Goal: Information Seeking & Learning: Learn about a topic

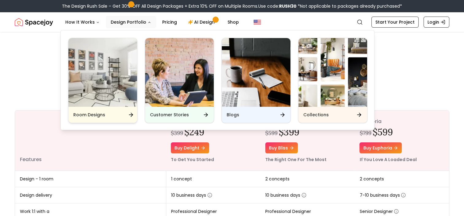
click at [108, 81] on img "Main" at bounding box center [102, 72] width 69 height 69
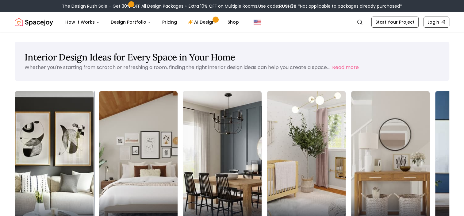
click at [44, 147] on img at bounding box center [54, 161] width 82 height 146
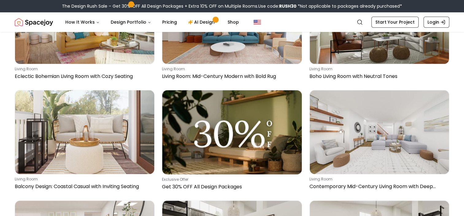
scroll to position [540, 0]
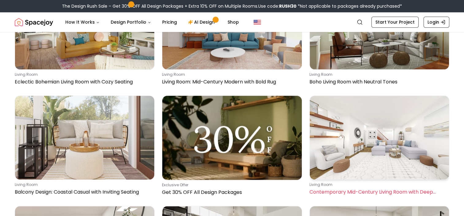
click at [357, 130] on img at bounding box center [379, 138] width 139 height 84
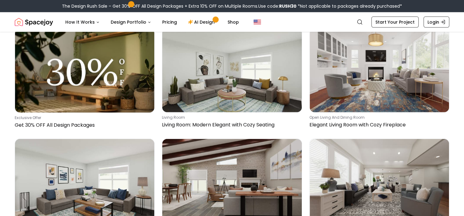
scroll to position [1616, 0]
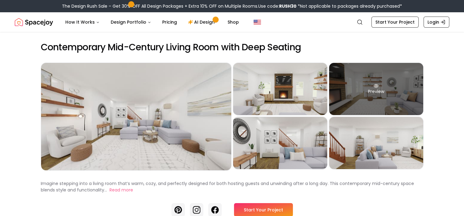
click at [371, 91] on div "Preview" at bounding box center [376, 89] width 94 height 52
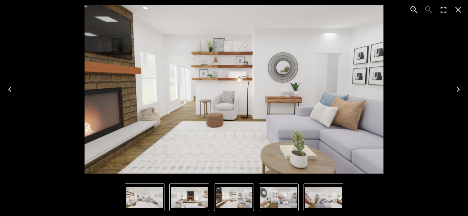
click at [141, 197] on img "1 of 5" at bounding box center [144, 197] width 37 height 21
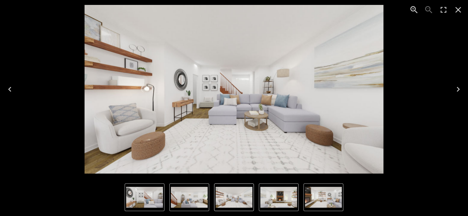
click at [281, 197] on img "2 of 5" at bounding box center [279, 197] width 37 height 21
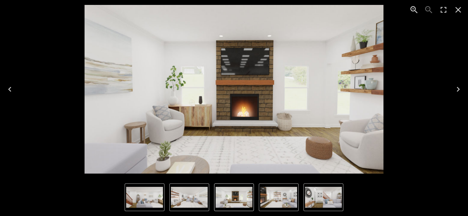
click at [458, 86] on icon "Next" at bounding box center [459, 89] width 10 height 10
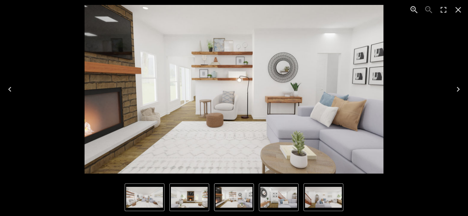
click at [457, 10] on icon "Close" at bounding box center [459, 10] width 10 height 10
